Goal: Find contact information: Find contact information

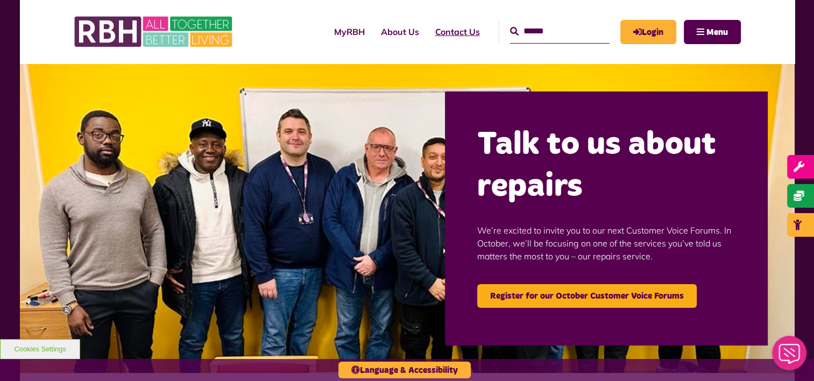
click at [441, 32] on link "Contact Us" at bounding box center [457, 31] width 61 height 29
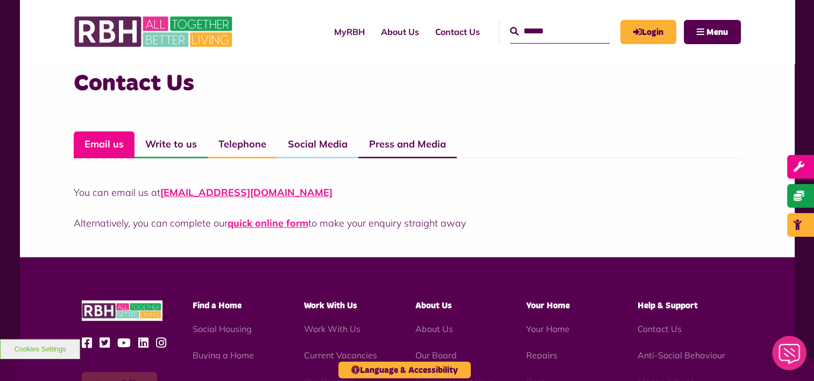
scroll to position [759, 0]
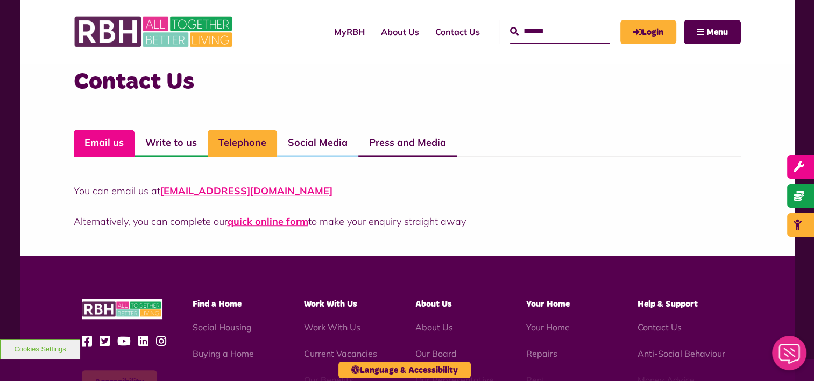
click at [241, 145] on link "Telephone" at bounding box center [242, 143] width 69 height 27
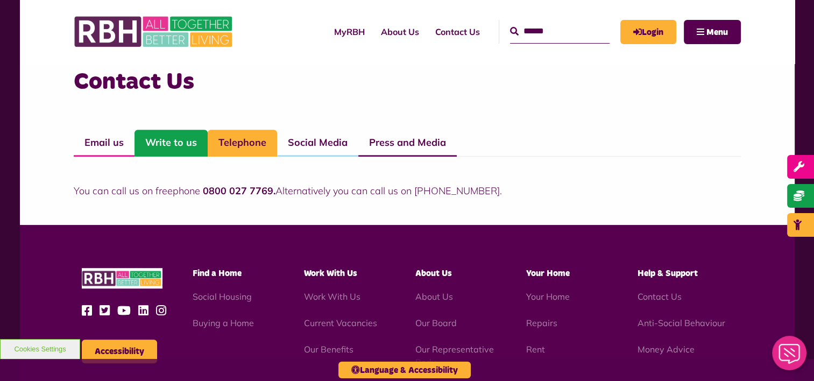
click at [179, 140] on link "Write to us" at bounding box center [170, 143] width 73 height 27
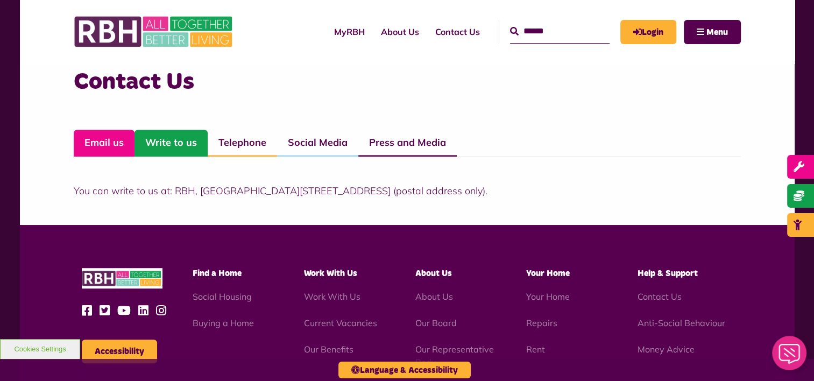
click at [108, 140] on link "Email us" at bounding box center [104, 143] width 61 height 27
